Goal: Information Seeking & Learning: Learn about a topic

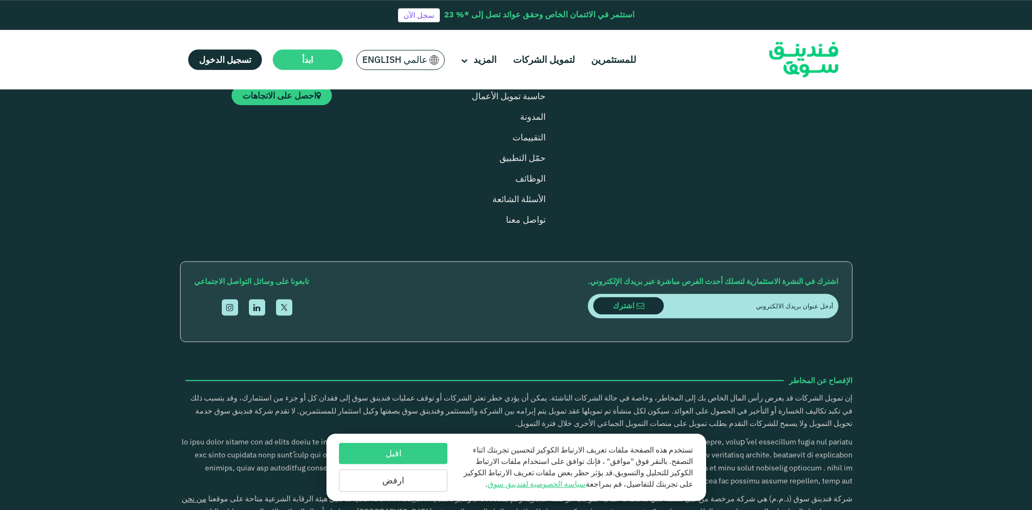
scroll to position [1327, 0]
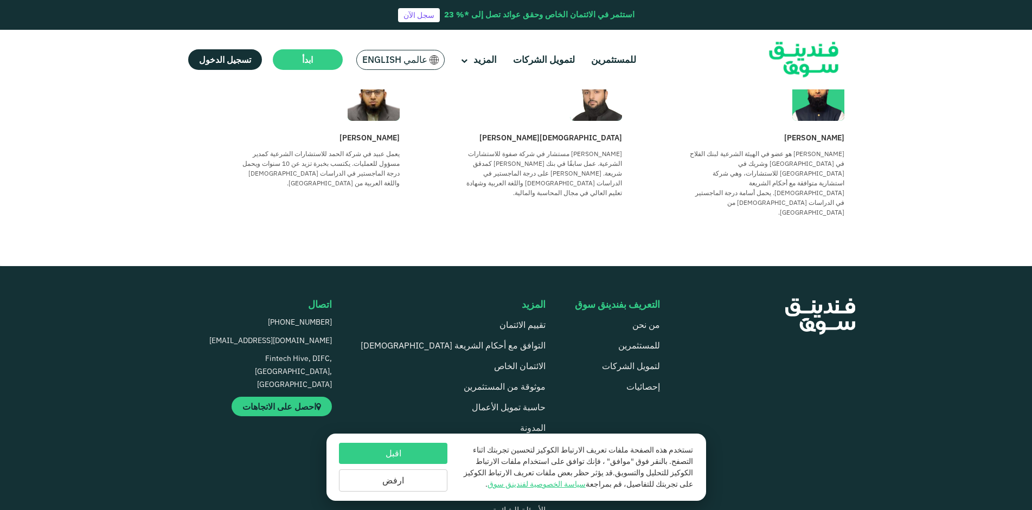
scroll to position [589, 0]
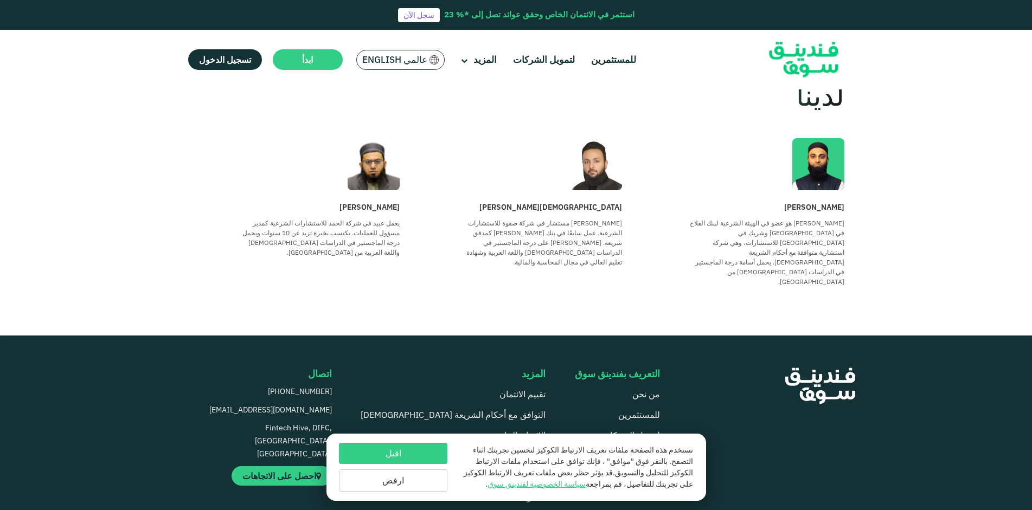
click at [427, 481] on button "ارفض" at bounding box center [393, 481] width 108 height 22
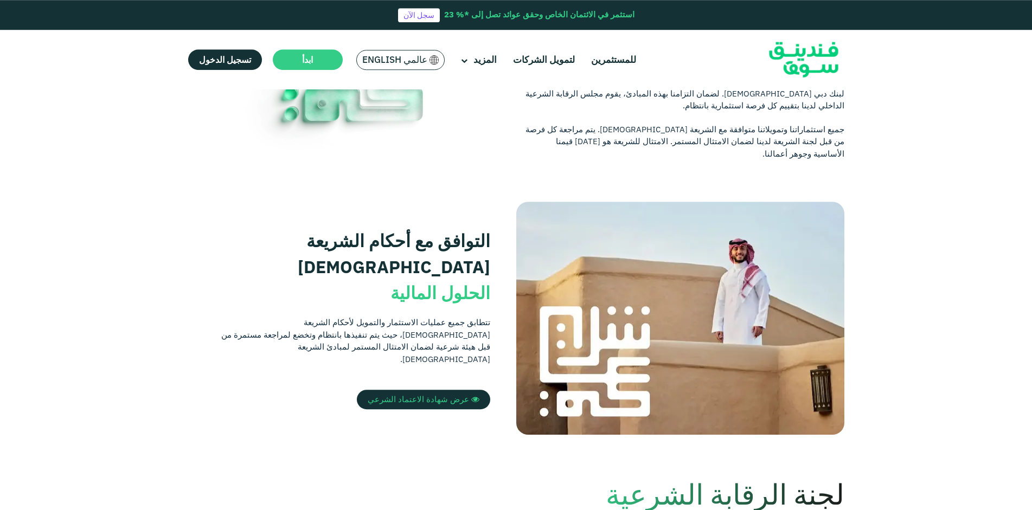
scroll to position [166, 0]
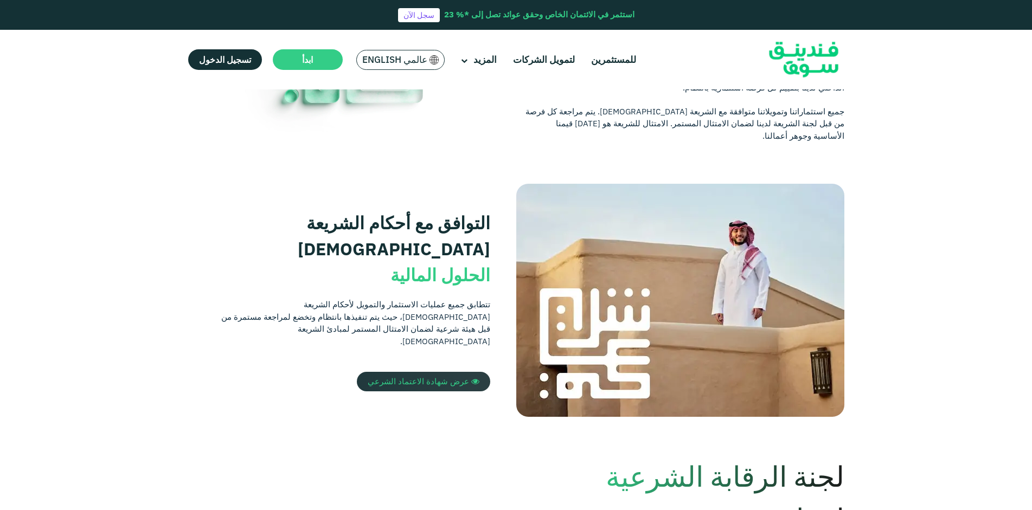
click at [440, 376] on span "عرض شهادة الاعتماد الشرعي" at bounding box center [418, 381] width 101 height 10
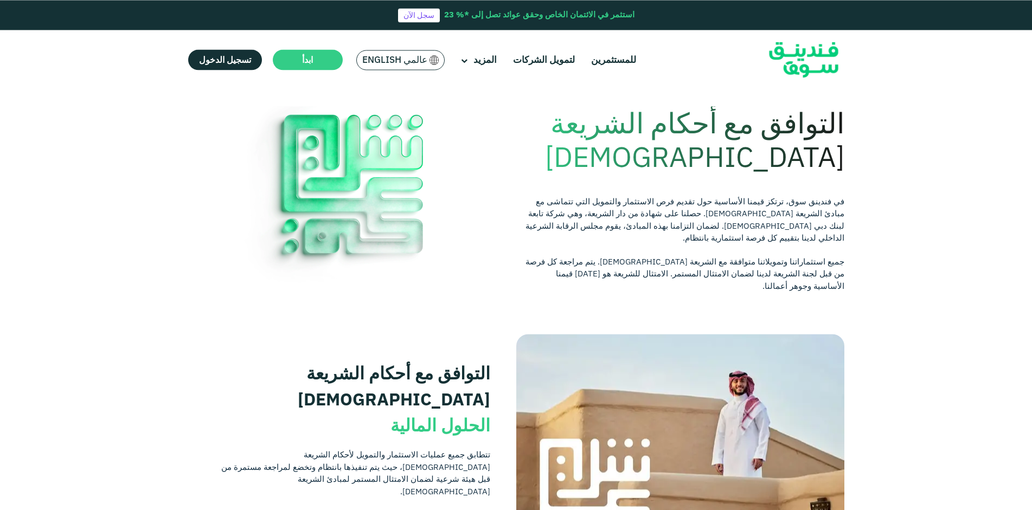
scroll to position [0, 0]
